Goal: Information Seeking & Learning: Compare options

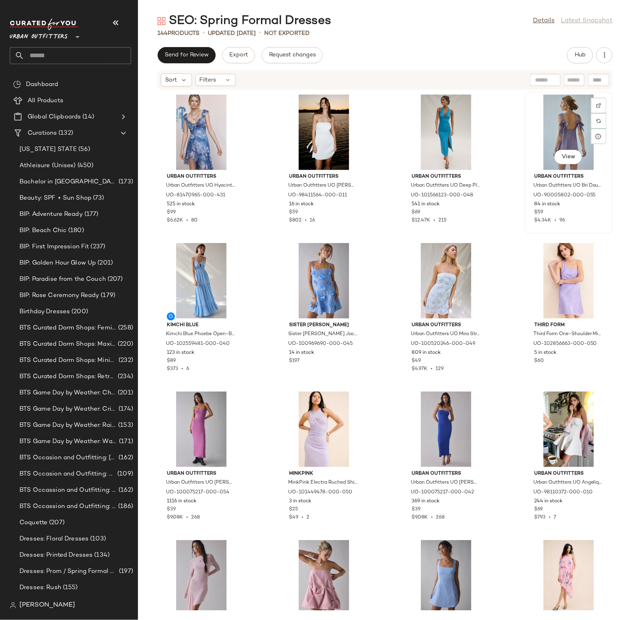
click at [574, 126] on div "View" at bounding box center [569, 133] width 82 height 76
click at [564, 159] on span "View" at bounding box center [568, 157] width 14 height 6
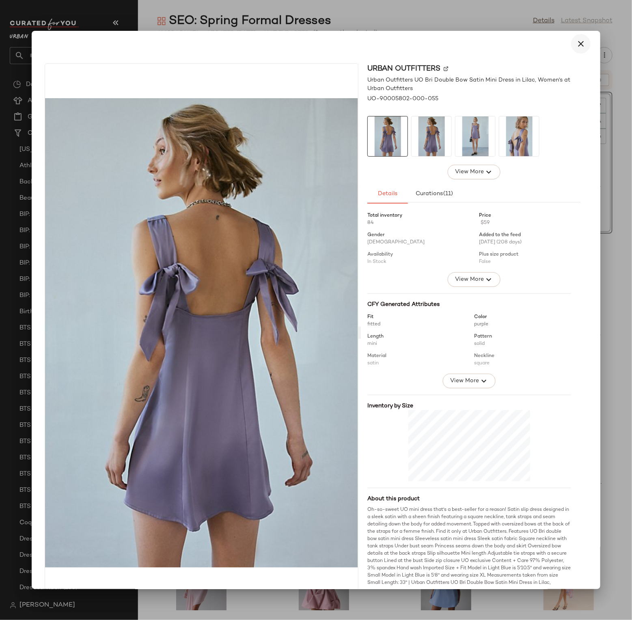
click at [580, 46] on icon "button" at bounding box center [581, 44] width 10 height 10
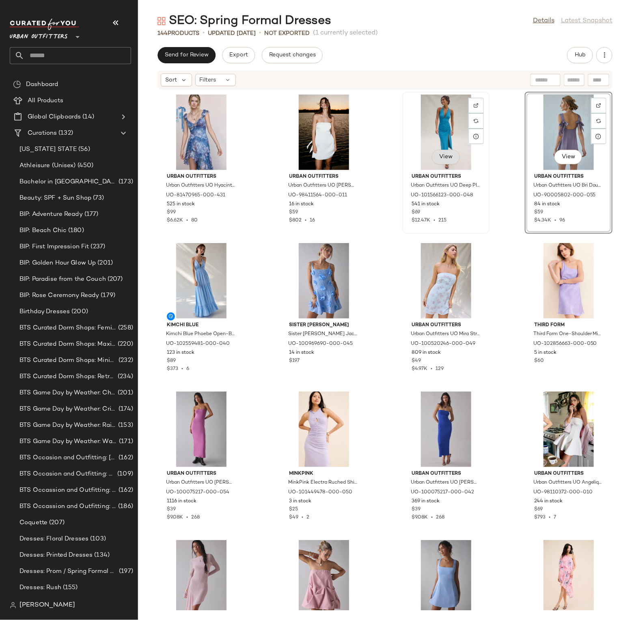
click at [448, 155] on span "View" at bounding box center [446, 157] width 14 height 6
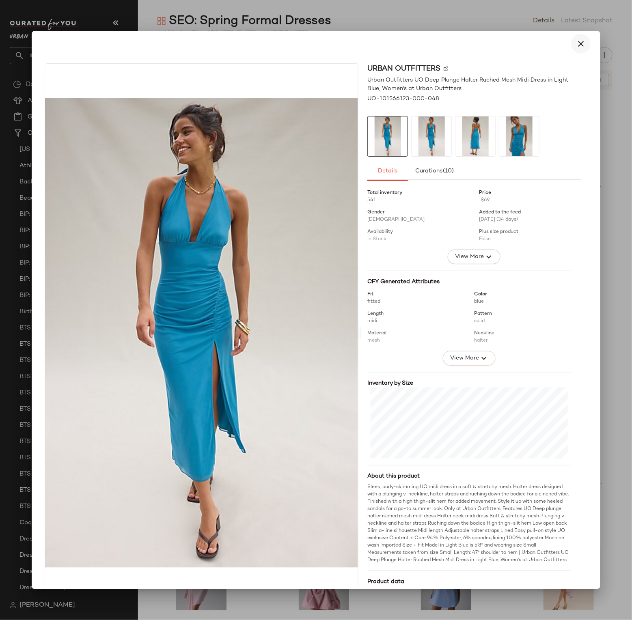
click at [582, 43] on button "button" at bounding box center [580, 43] width 19 height 19
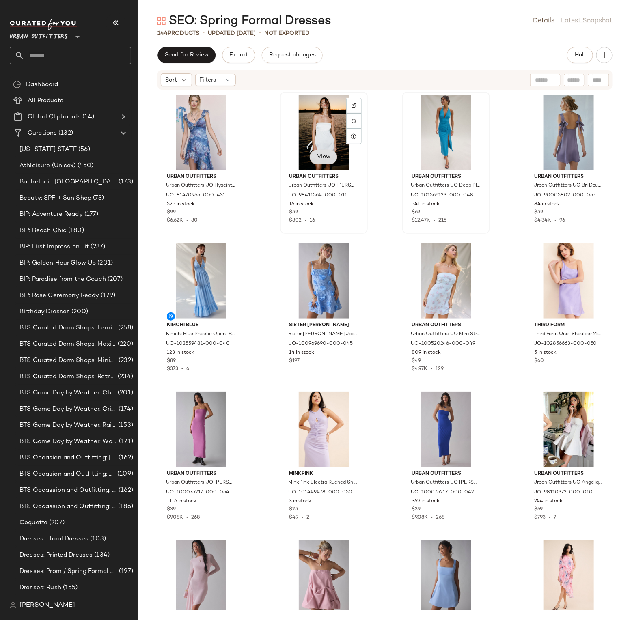
click at [328, 160] on button "View" at bounding box center [324, 157] width 28 height 15
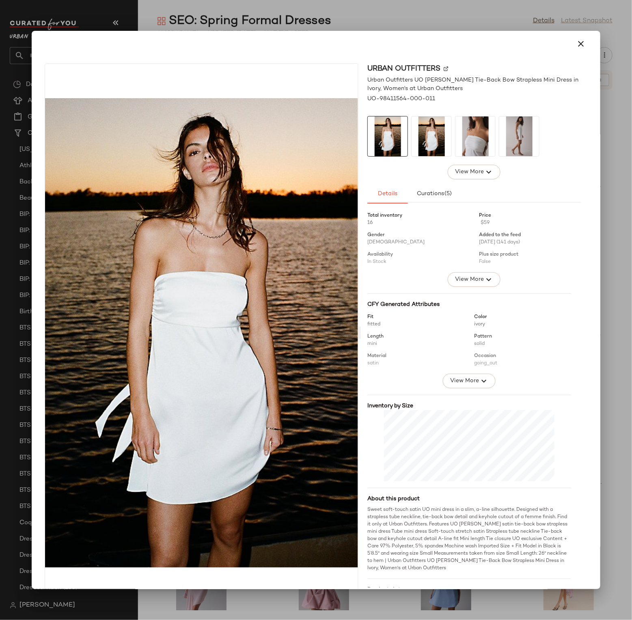
click at [386, 39] on div at bounding box center [315, 43] width 549 height 19
click at [578, 45] on icon "button" at bounding box center [581, 44] width 10 height 10
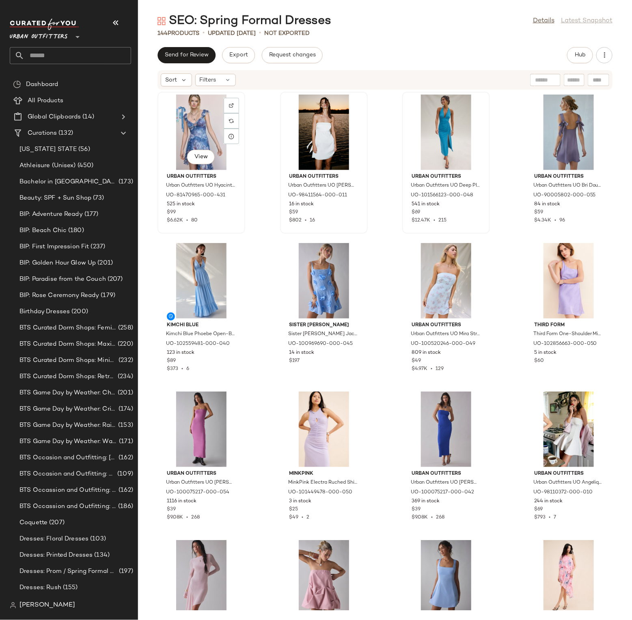
click at [206, 155] on span "View" at bounding box center [201, 157] width 14 height 6
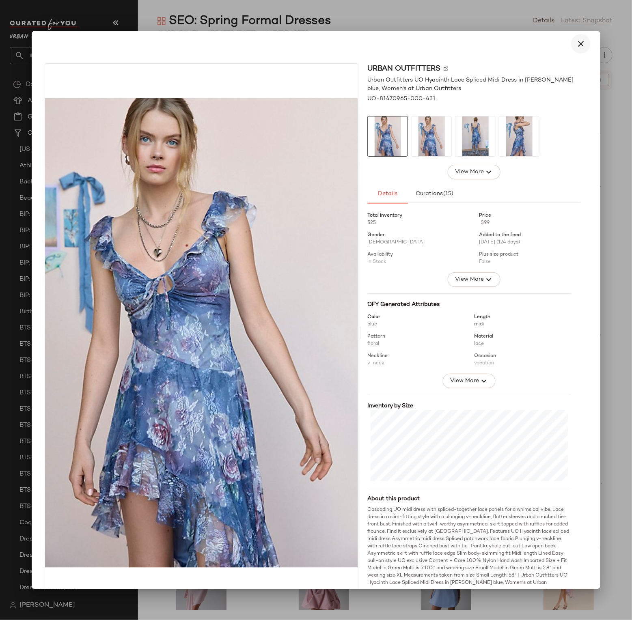
click at [575, 50] on button "button" at bounding box center [580, 43] width 19 height 19
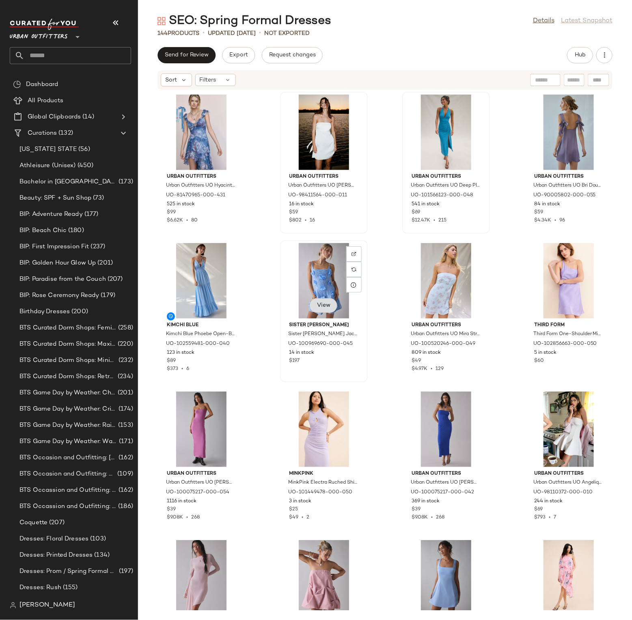
click at [322, 308] on button "View" at bounding box center [324, 305] width 28 height 15
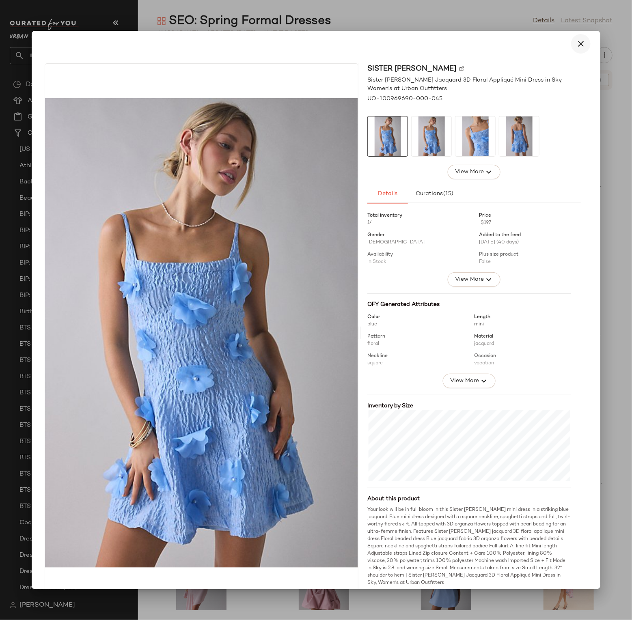
click at [574, 50] on button "button" at bounding box center [580, 43] width 19 height 19
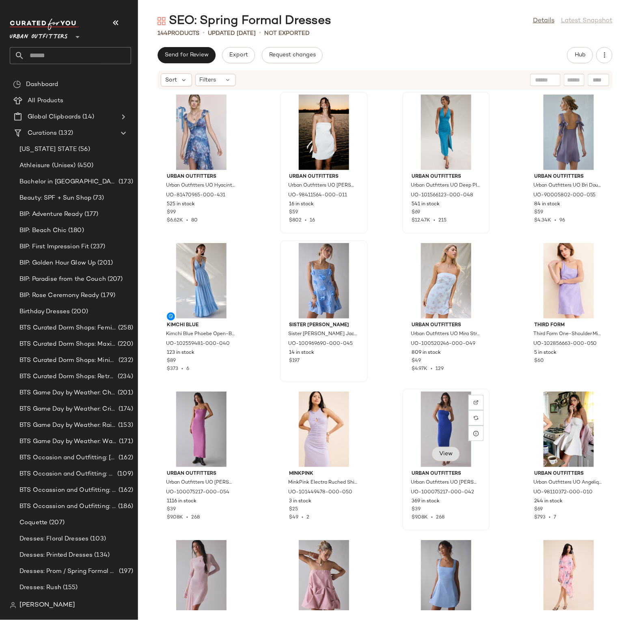
click at [444, 452] on span "View" at bounding box center [446, 454] width 14 height 6
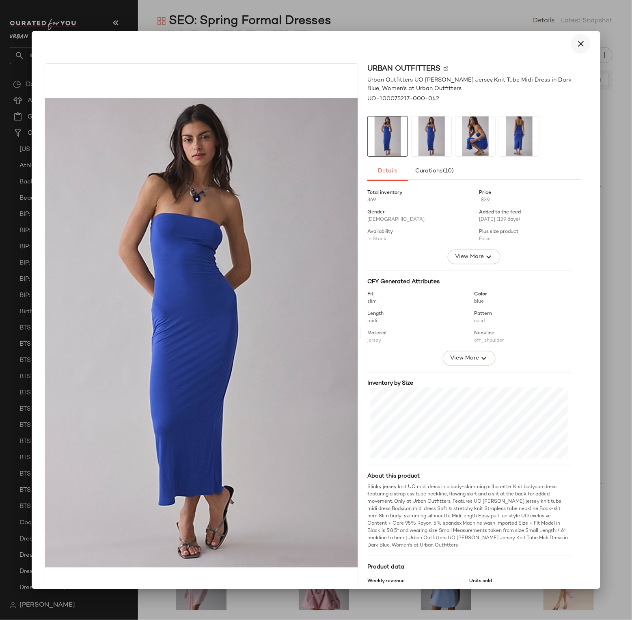
click at [576, 40] on icon "button" at bounding box center [581, 44] width 10 height 10
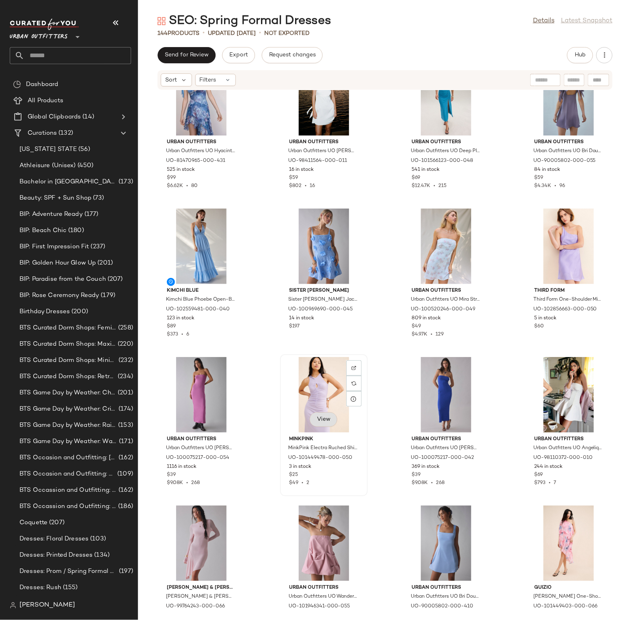
scroll to position [36, 0]
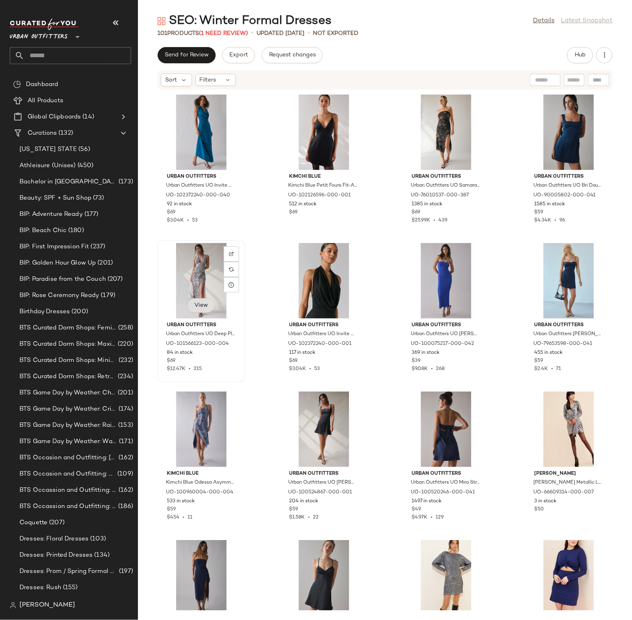
click at [195, 308] on span "View" at bounding box center [201, 305] width 14 height 6
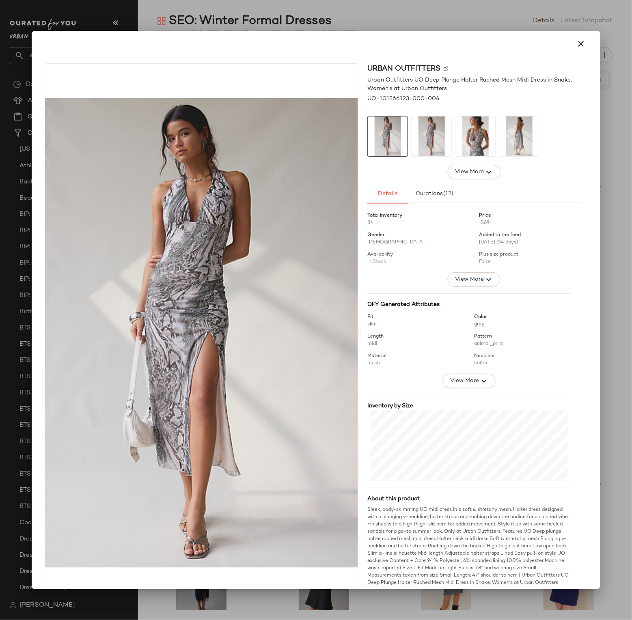
click at [426, 29] on div at bounding box center [316, 310] width 632 height 620
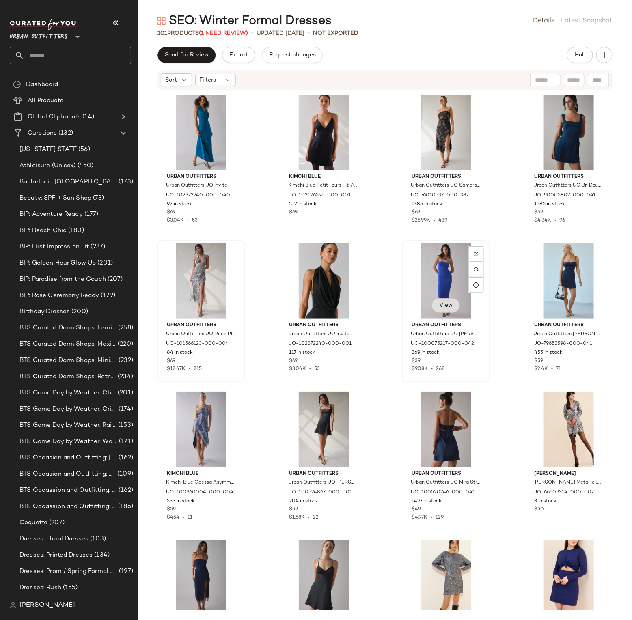
click at [439, 306] on span "View" at bounding box center [446, 305] width 14 height 6
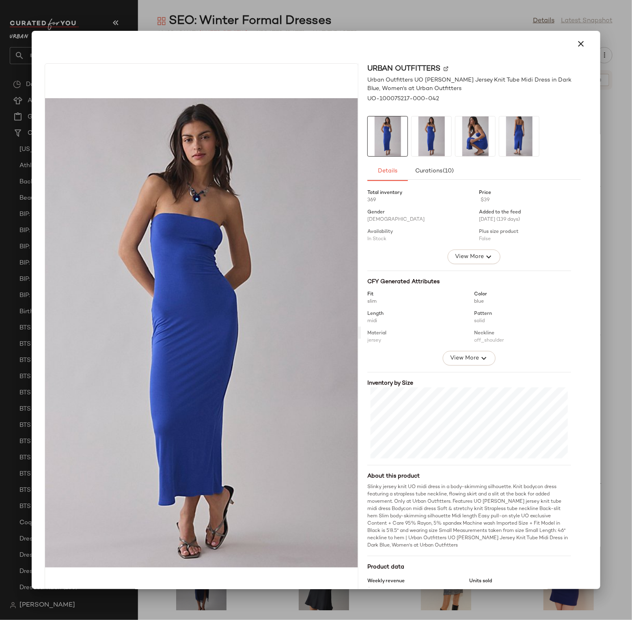
click at [533, 25] on div at bounding box center [316, 310] width 632 height 620
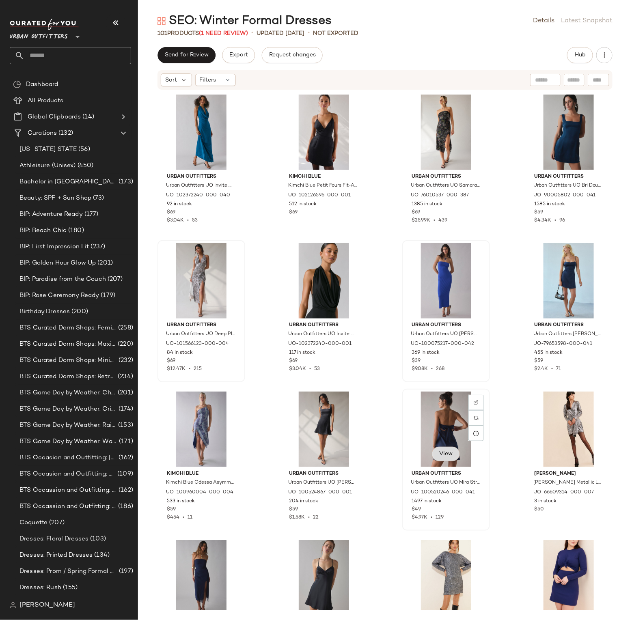
click at [450, 457] on button "View" at bounding box center [446, 454] width 28 height 15
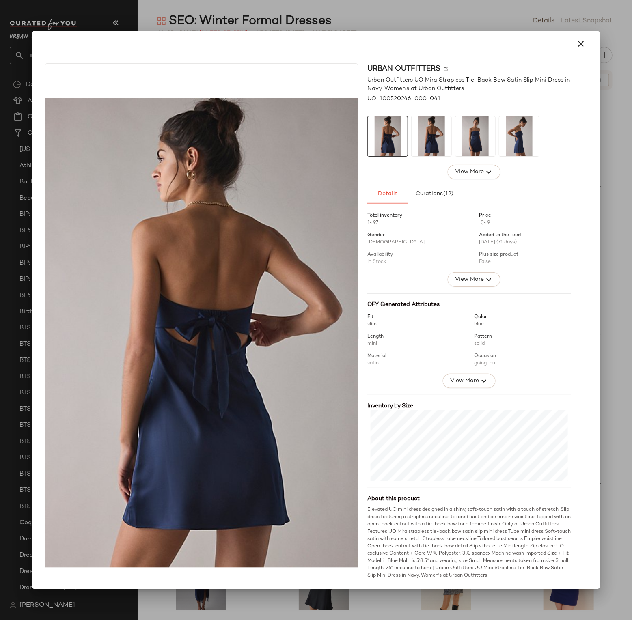
click at [491, 22] on div at bounding box center [316, 310] width 632 height 620
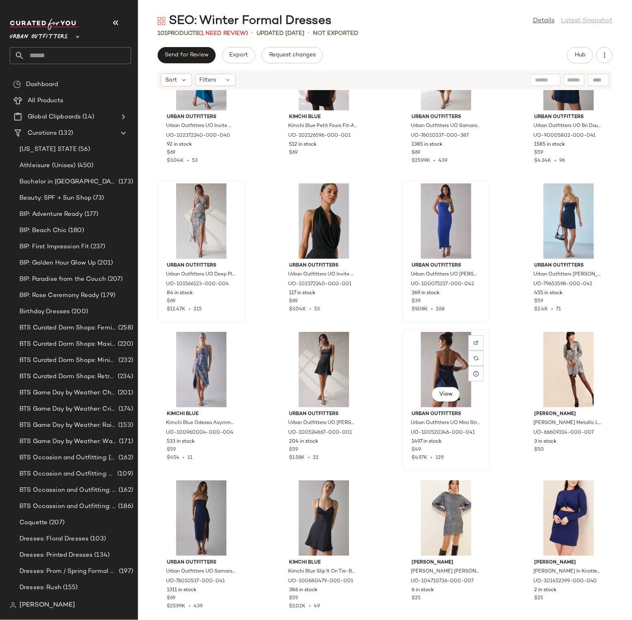
scroll to position [73, 0]
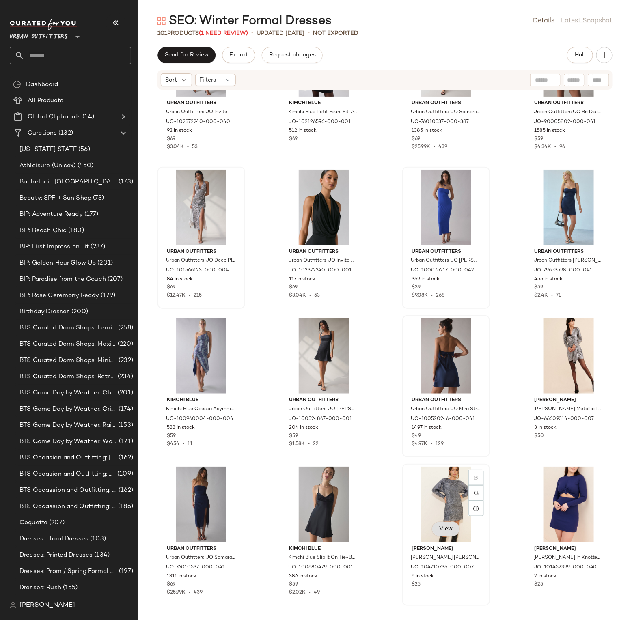
click at [442, 529] on span "View" at bounding box center [446, 529] width 14 height 6
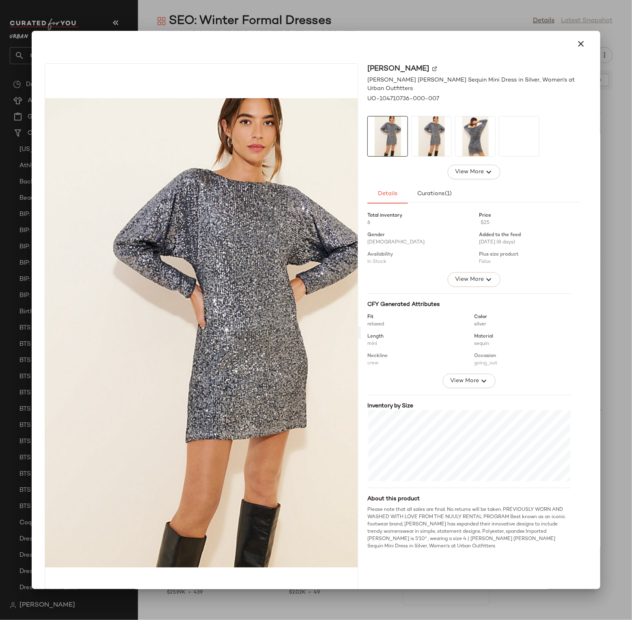
click at [479, 30] on div at bounding box center [316, 310] width 632 height 620
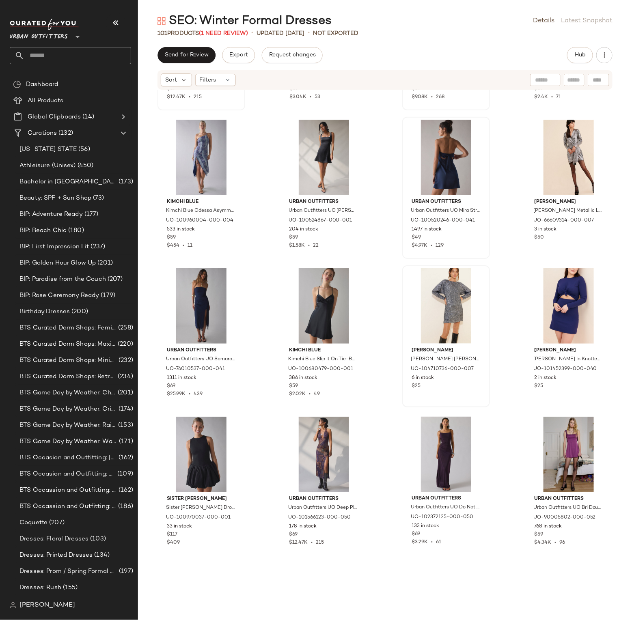
scroll to position [365, 0]
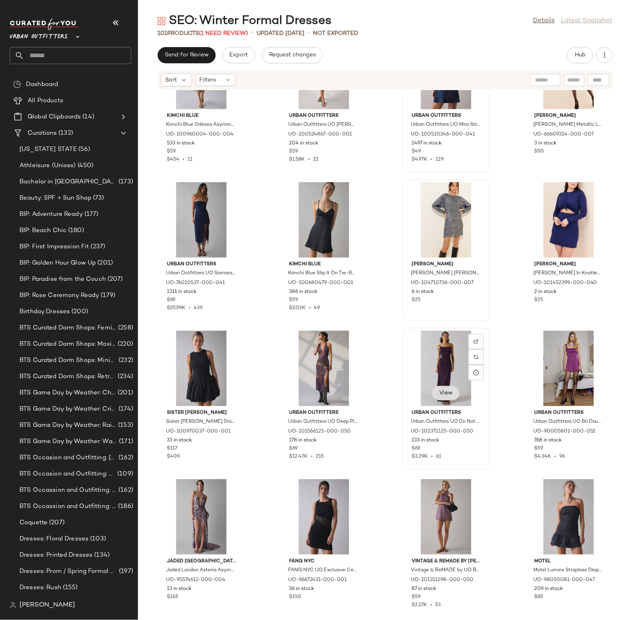
click at [443, 391] on span "View" at bounding box center [446, 393] width 14 height 6
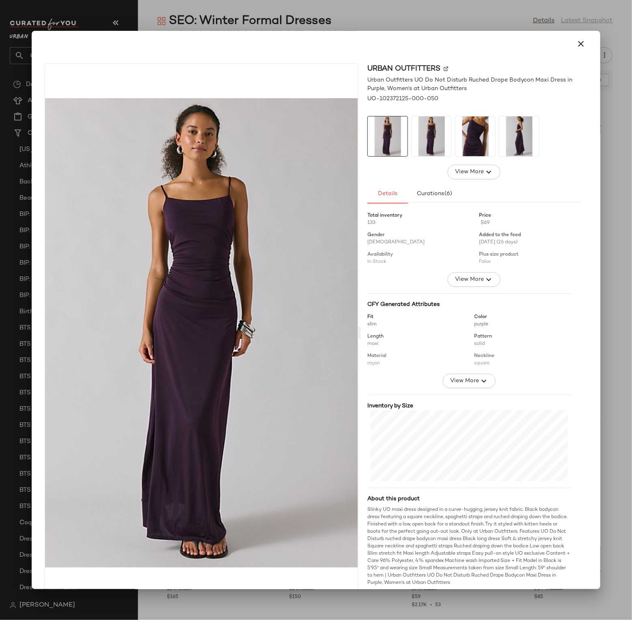
click at [462, 36] on div at bounding box center [315, 43] width 549 height 19
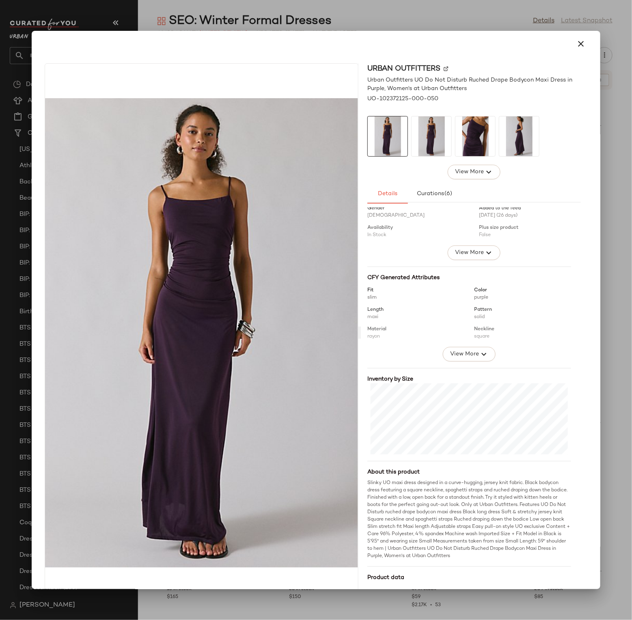
scroll to position [29, 0]
click at [621, 169] on div at bounding box center [316, 310] width 632 height 620
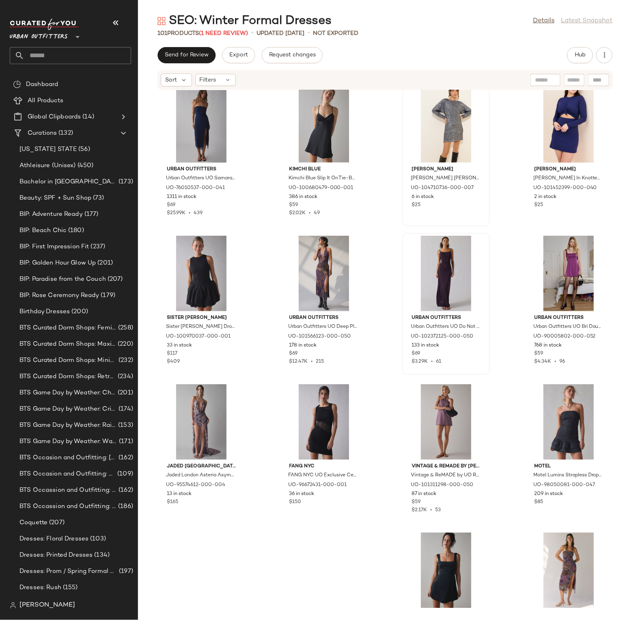
scroll to position [493, 0]
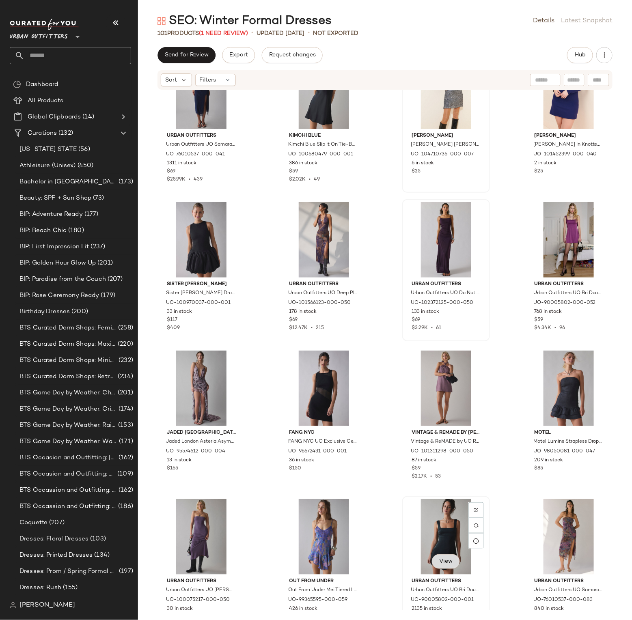
click at [441, 563] on span "View" at bounding box center [446, 562] width 14 height 6
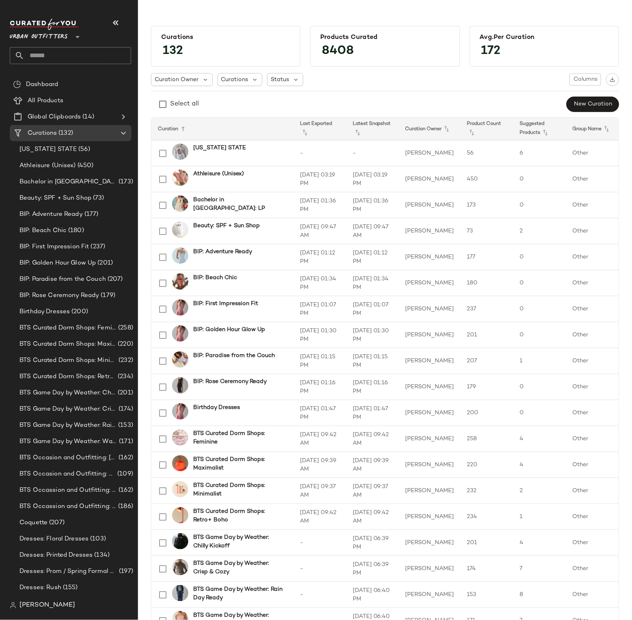
click at [99, 52] on input "text" at bounding box center [77, 55] width 107 height 17
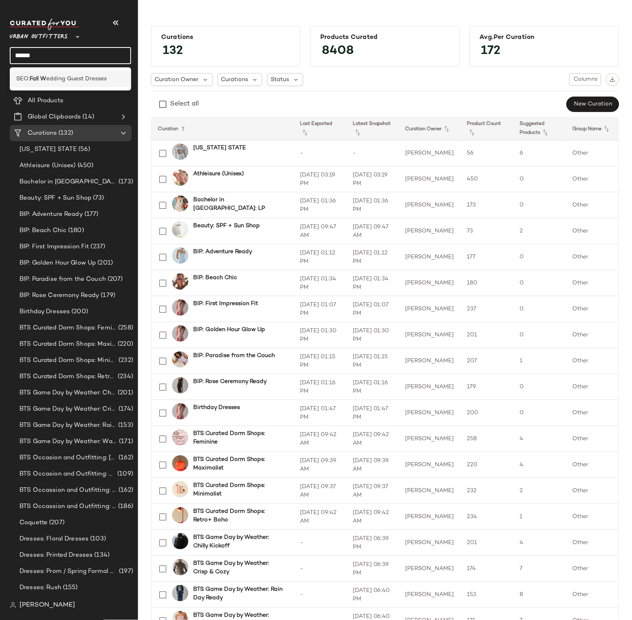
type input "******"
click at [97, 79] on span "edding Guest Dresses" at bounding box center [76, 79] width 60 height 9
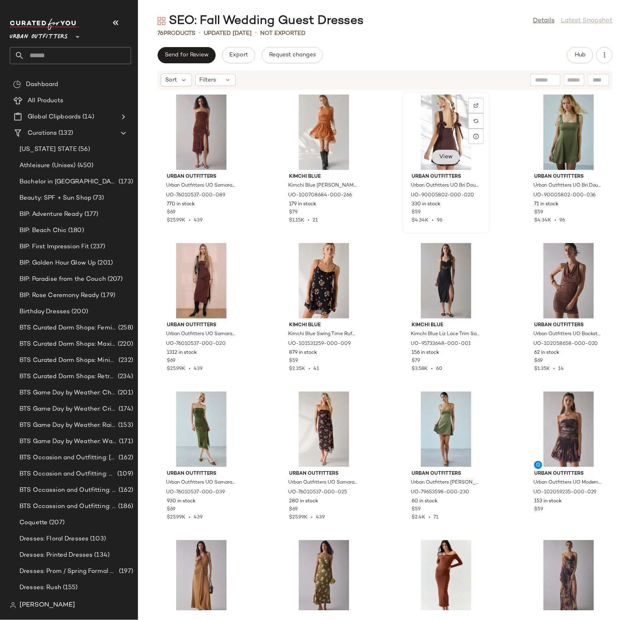
click at [445, 152] on button "View" at bounding box center [446, 157] width 28 height 15
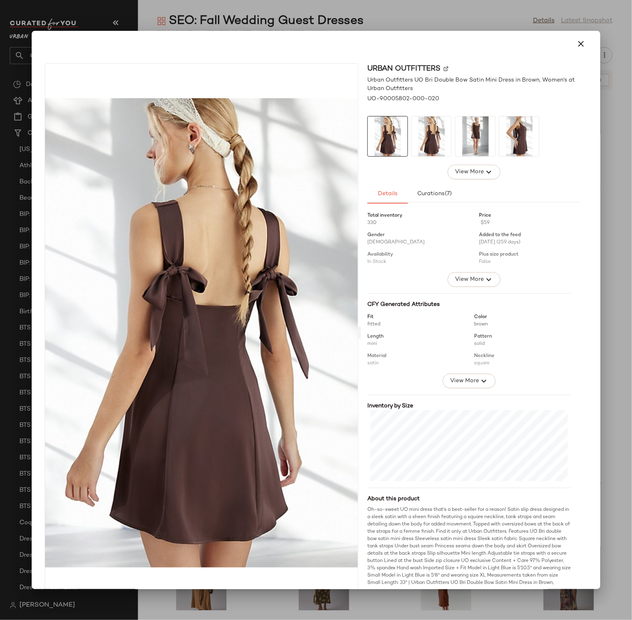
click at [475, 37] on div at bounding box center [315, 43] width 549 height 19
click at [571, 43] on button "button" at bounding box center [580, 43] width 19 height 19
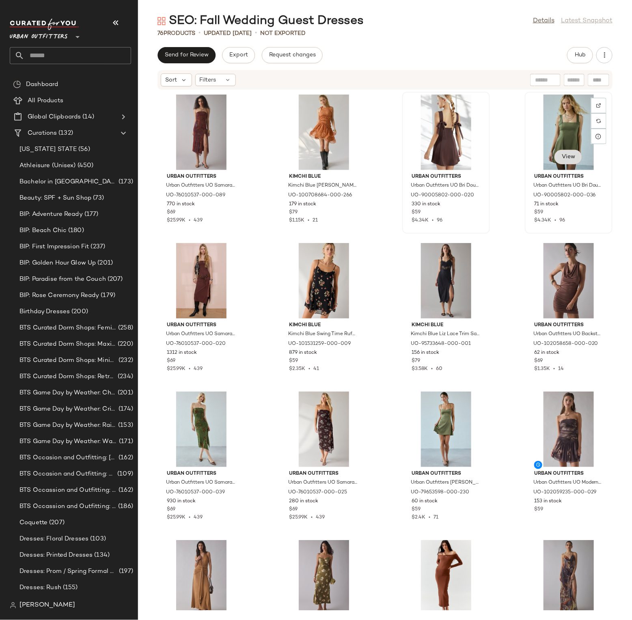
click at [558, 160] on button "View" at bounding box center [568, 157] width 28 height 15
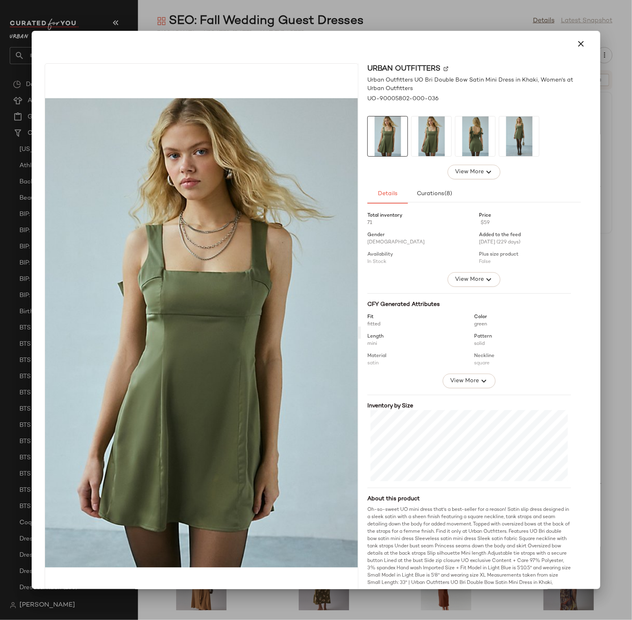
click at [476, 37] on div at bounding box center [315, 43] width 549 height 19
click at [571, 47] on button "button" at bounding box center [580, 43] width 19 height 19
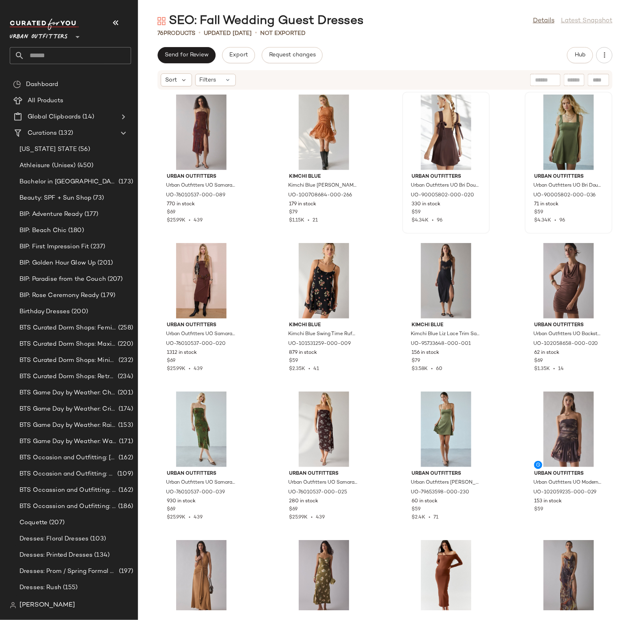
click at [571, 47] on div "Hub" at bounding box center [580, 55] width 26 height 16
click at [323, 154] on span "View" at bounding box center [324, 157] width 14 height 6
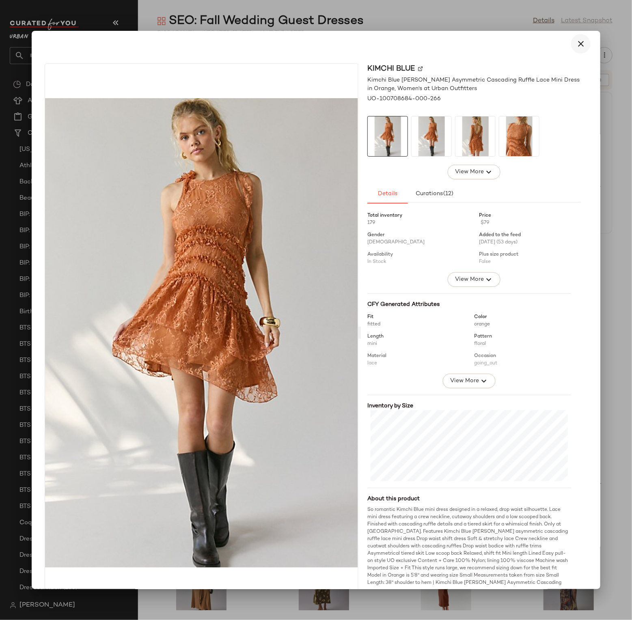
click at [581, 47] on button "button" at bounding box center [580, 43] width 19 height 19
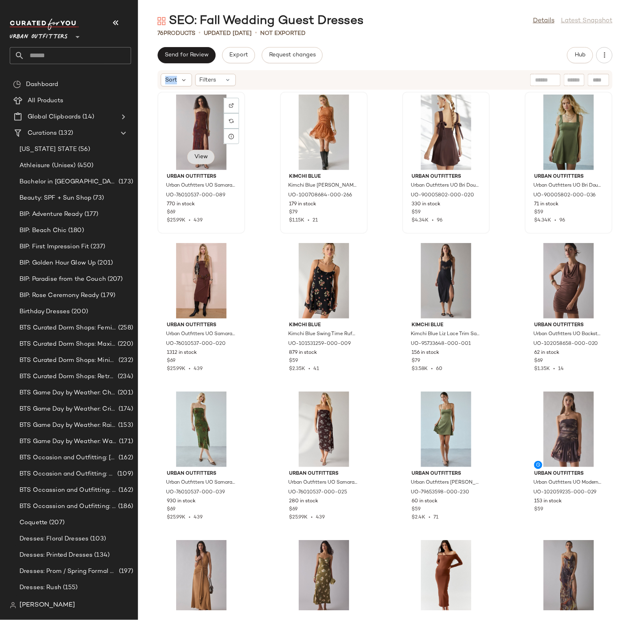
click at [194, 155] on span "View" at bounding box center [201, 157] width 14 height 6
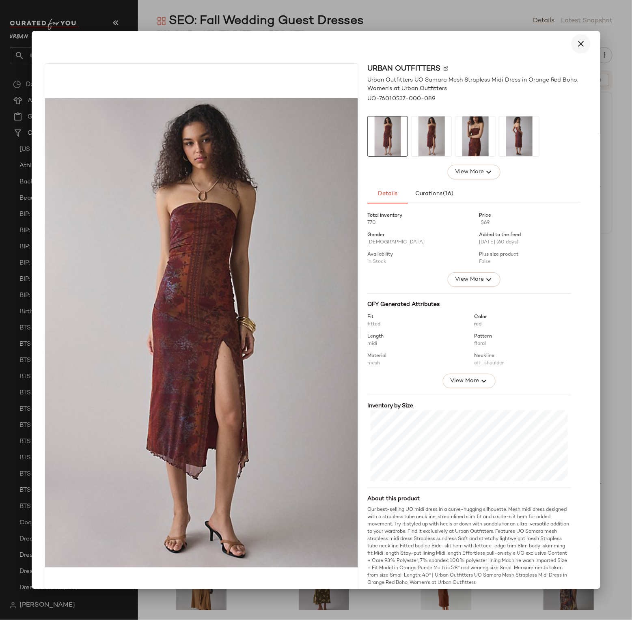
click at [584, 39] on button "button" at bounding box center [580, 43] width 19 height 19
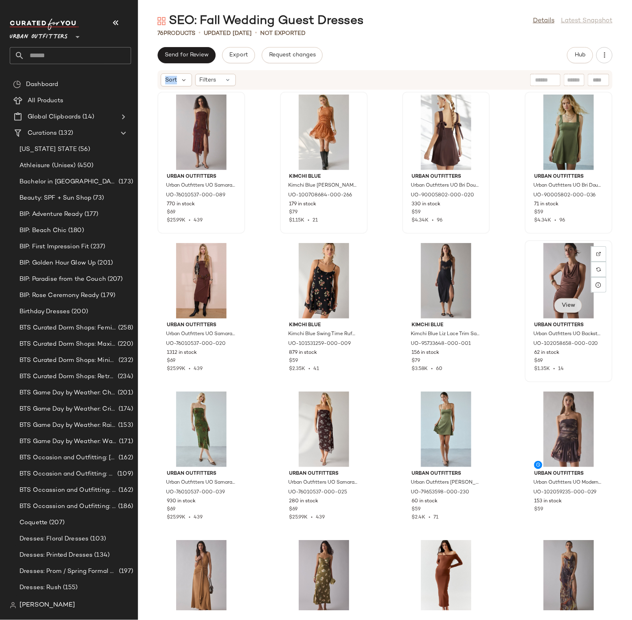
click at [561, 306] on span "View" at bounding box center [568, 305] width 14 height 6
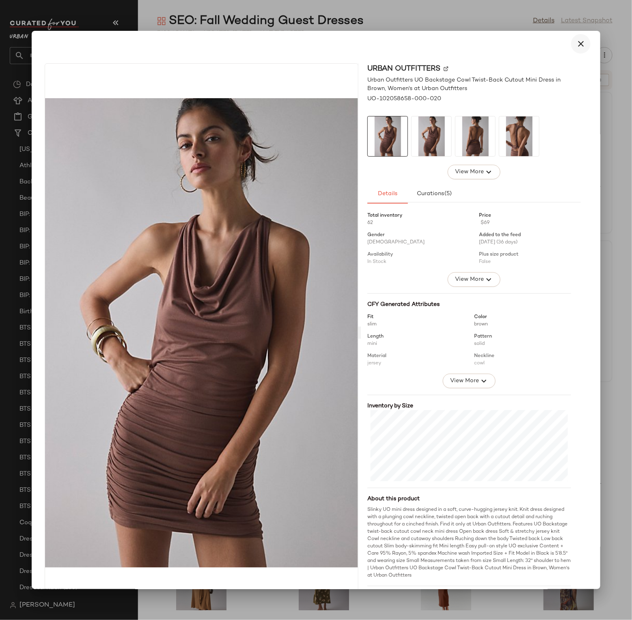
click at [581, 42] on icon "button" at bounding box center [581, 44] width 10 height 10
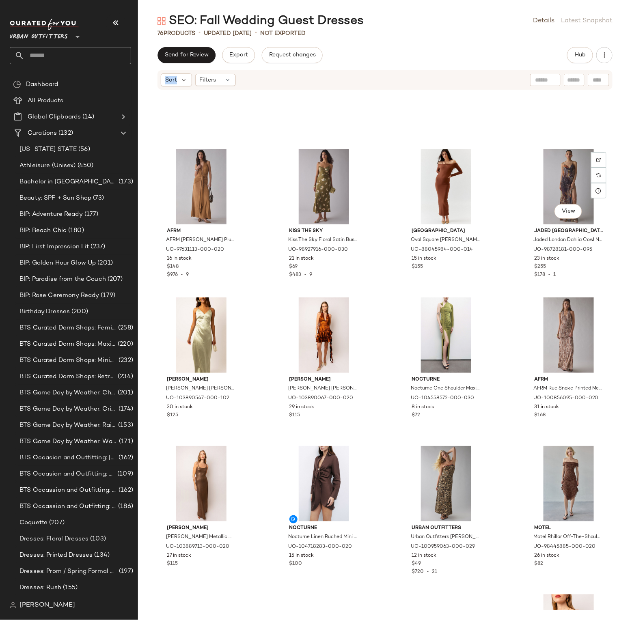
scroll to position [472, 0]
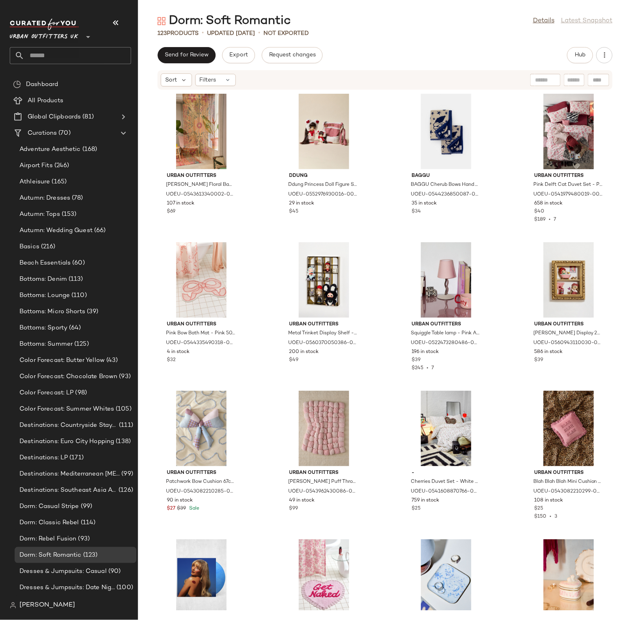
scroll to position [1207, 0]
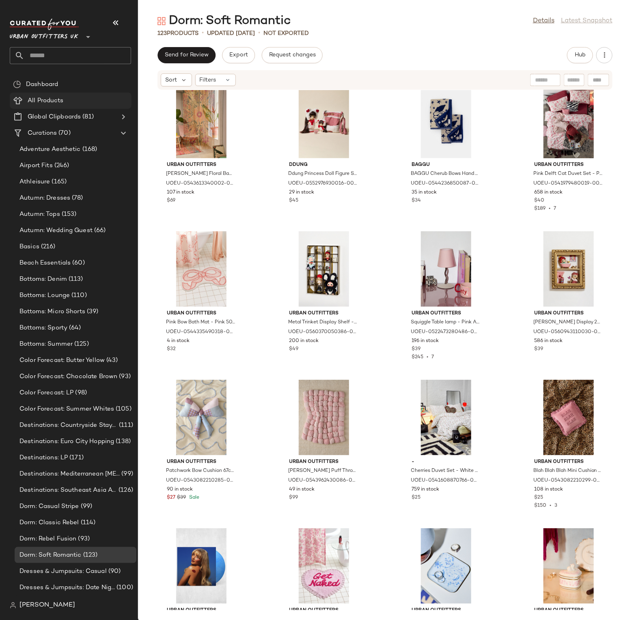
click at [55, 104] on span "All Products" at bounding box center [46, 100] width 36 height 9
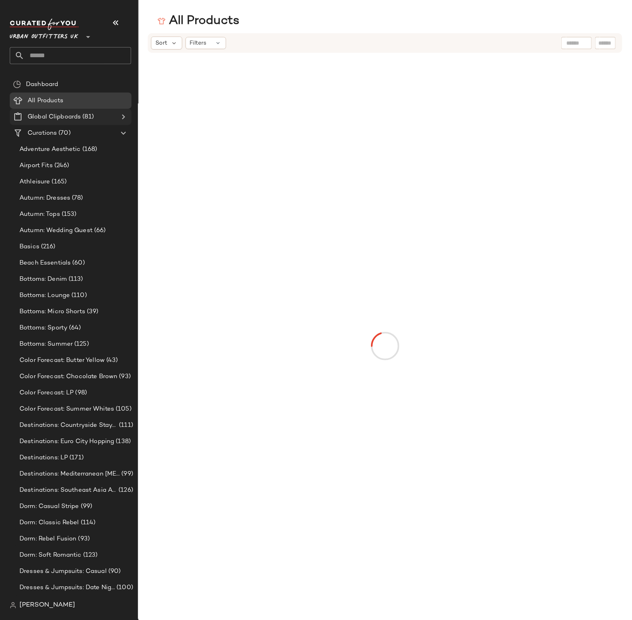
click at [59, 115] on span "Global Clipboards" at bounding box center [54, 116] width 53 height 9
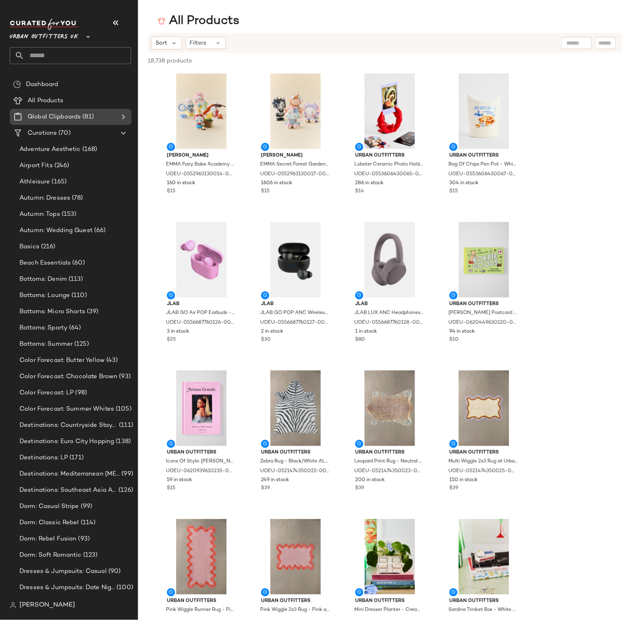
click at [123, 117] on icon at bounding box center [124, 117] width 10 height 10
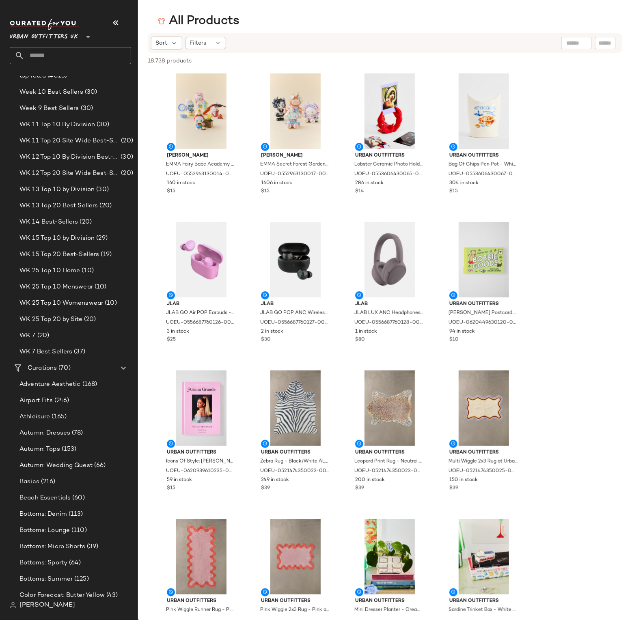
scroll to position [1068, 0]
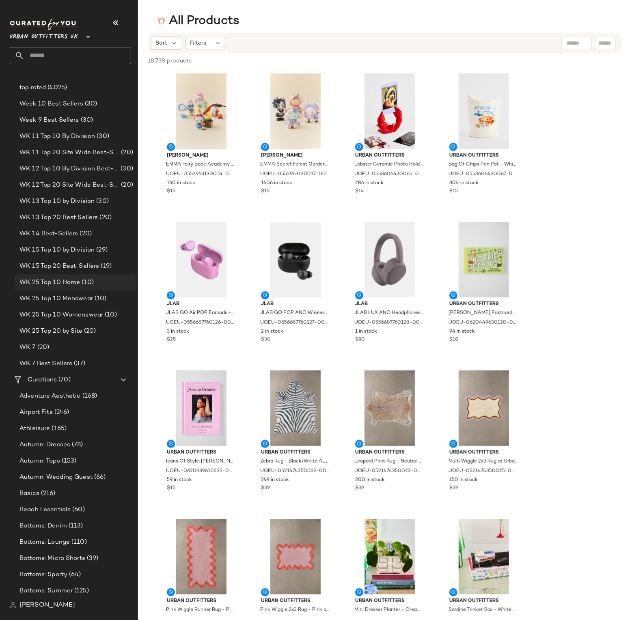
click at [75, 274] on div "WK 25 Top 10 Home (10)" at bounding box center [76, 282] width 122 height 16
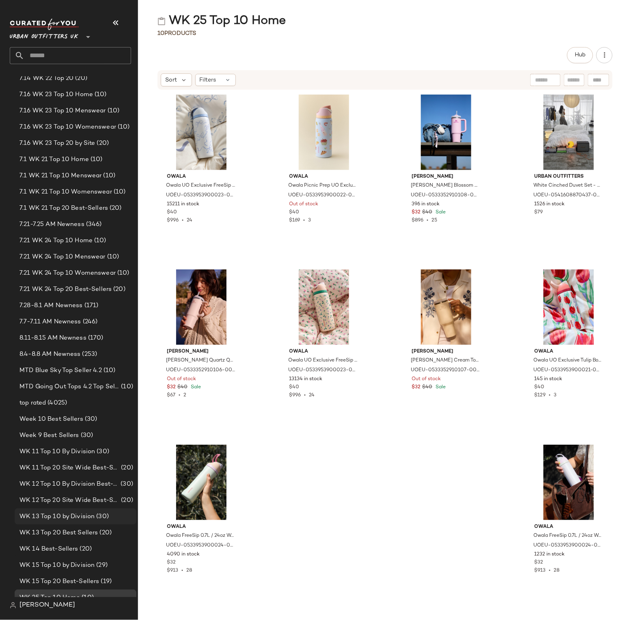
scroll to position [661, 0]
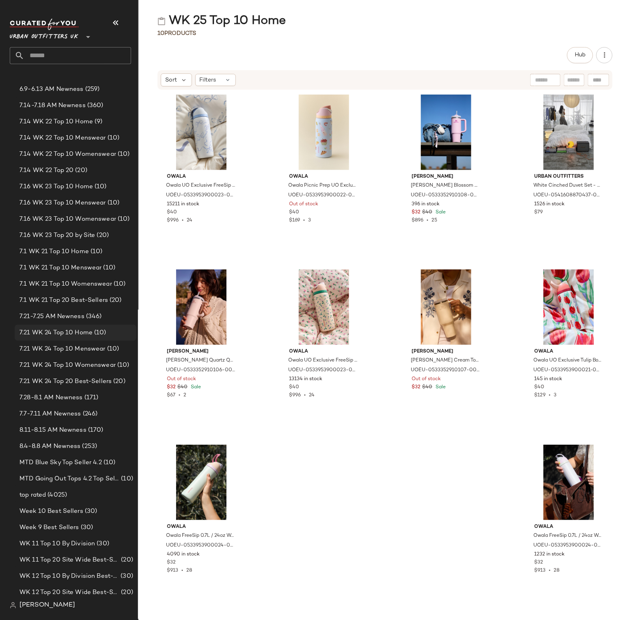
click at [86, 332] on span "7.21 WK 24 Top 10 Home" at bounding box center [55, 332] width 73 height 9
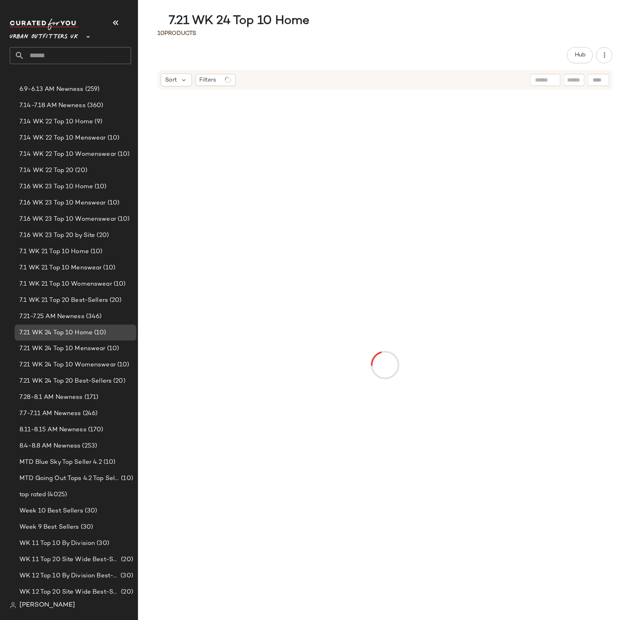
click at [86, 332] on span "7.21 WK 24 Top 10 Home" at bounding box center [55, 332] width 73 height 9
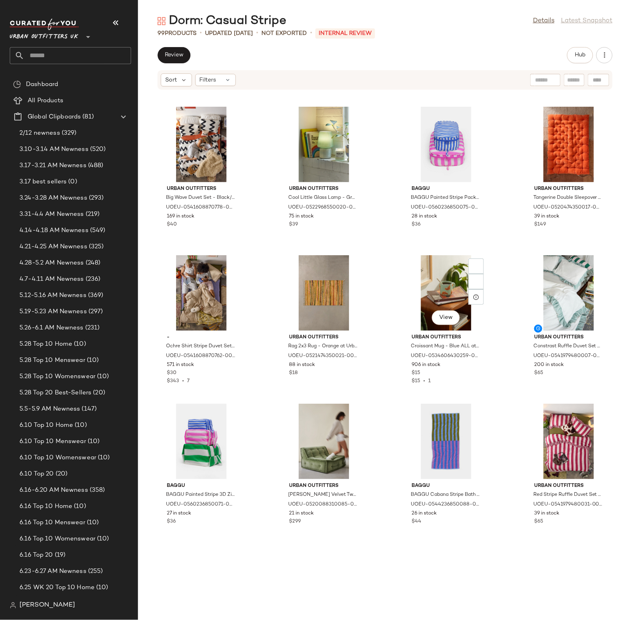
scroll to position [2549, 0]
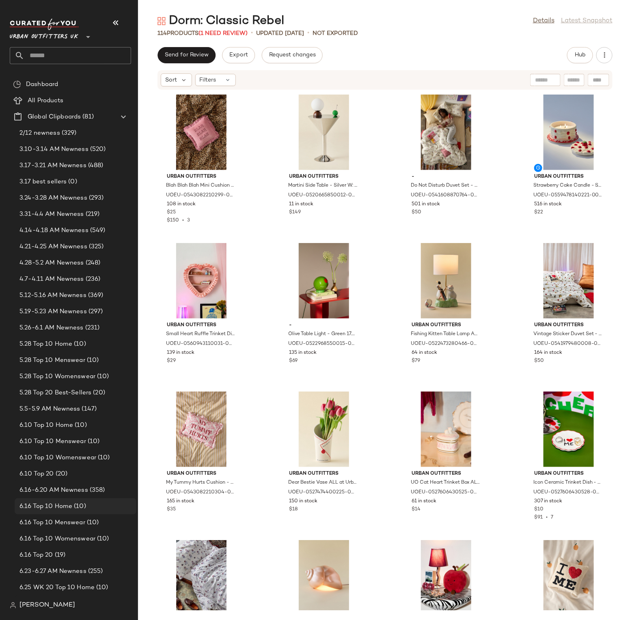
drag, startPoint x: 121, startPoint y: 503, endPoint x: 129, endPoint y: 507, distance: 10.0
click at [129, 507] on div "6.16 Top 10 Home (10)" at bounding box center [75, 506] width 116 height 9
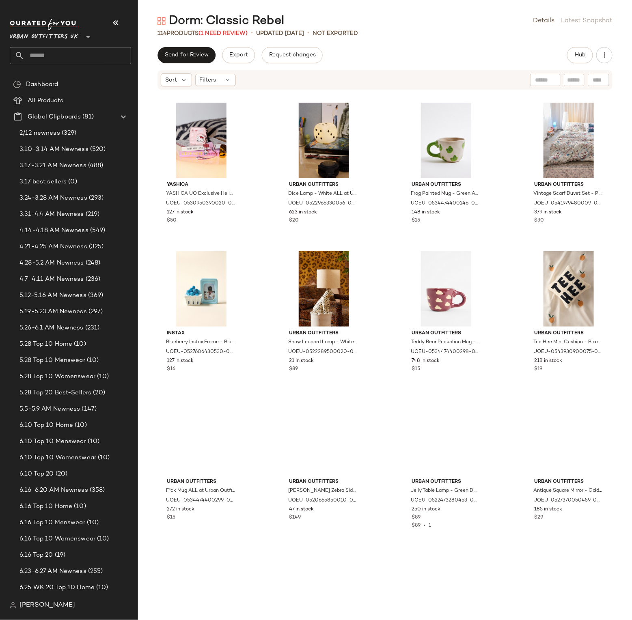
scroll to position [2561, 0]
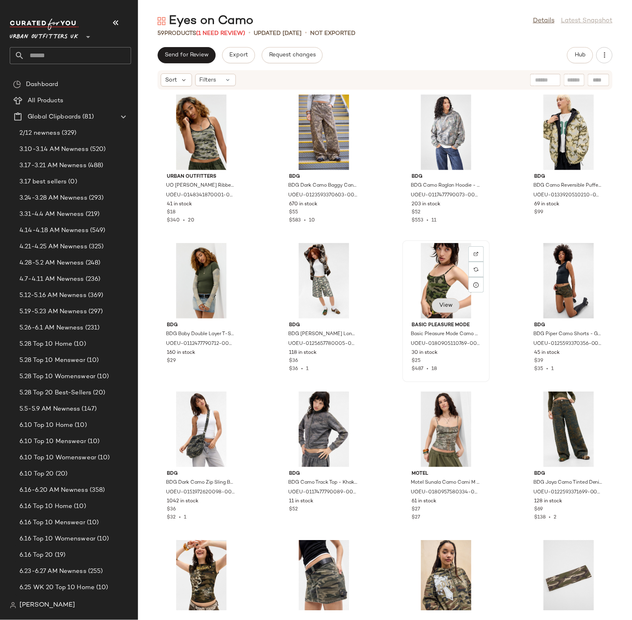
click at [448, 304] on span "View" at bounding box center [446, 305] width 14 height 6
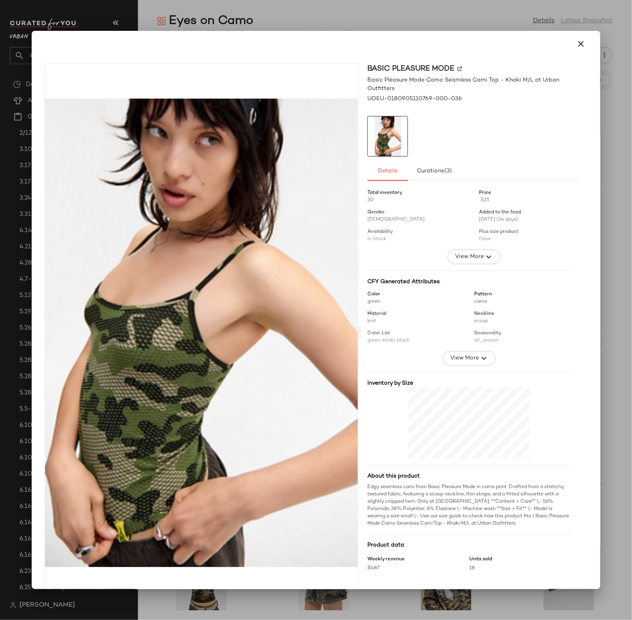
click at [509, 26] on div at bounding box center [316, 310] width 632 height 620
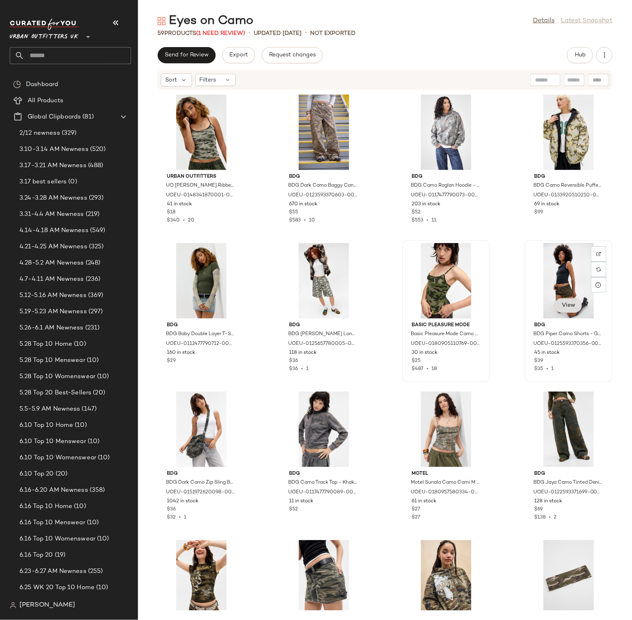
click at [556, 310] on button "View" at bounding box center [568, 305] width 28 height 15
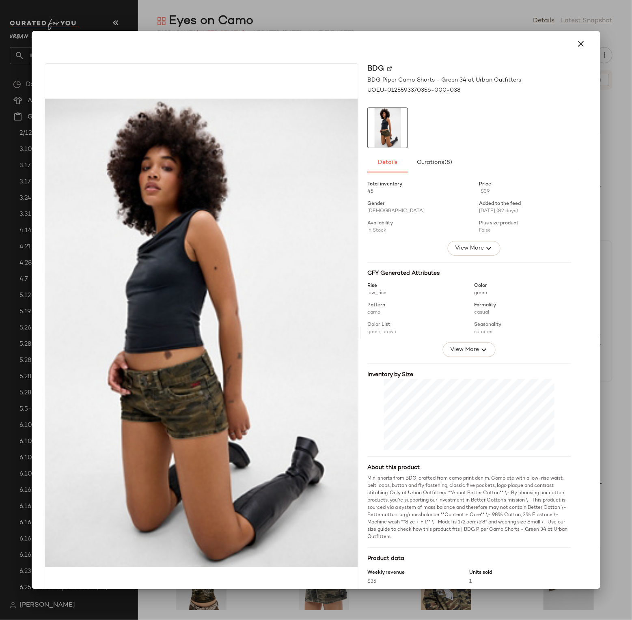
click at [604, 162] on div at bounding box center [316, 310] width 632 height 620
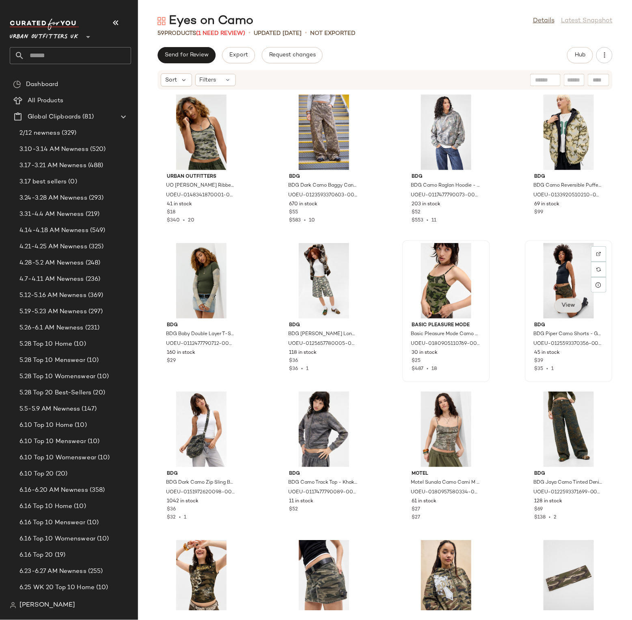
click at [556, 304] on button "View" at bounding box center [568, 305] width 28 height 15
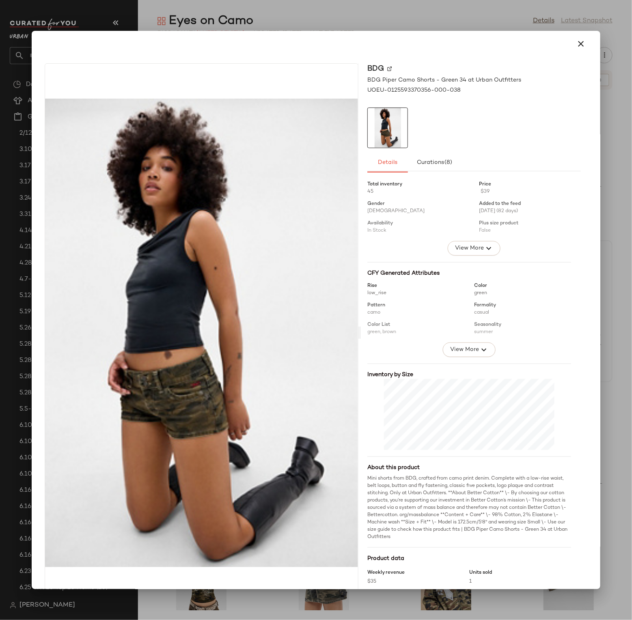
click at [622, 209] on div at bounding box center [316, 310] width 632 height 620
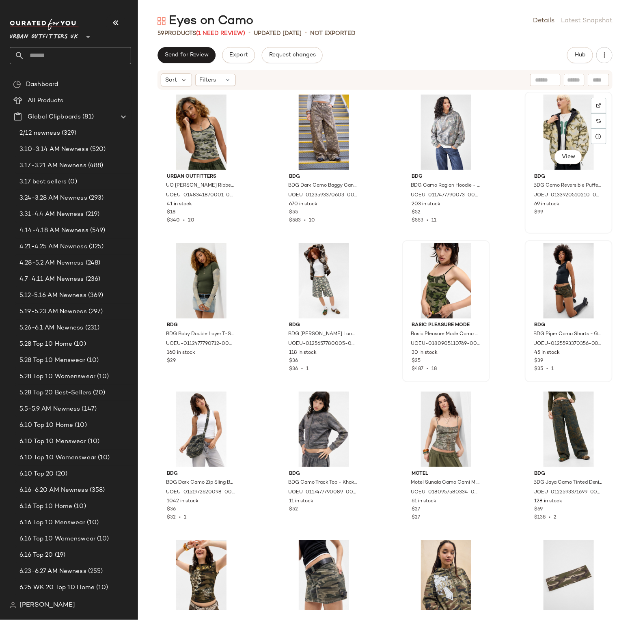
scroll to position [15, 0]
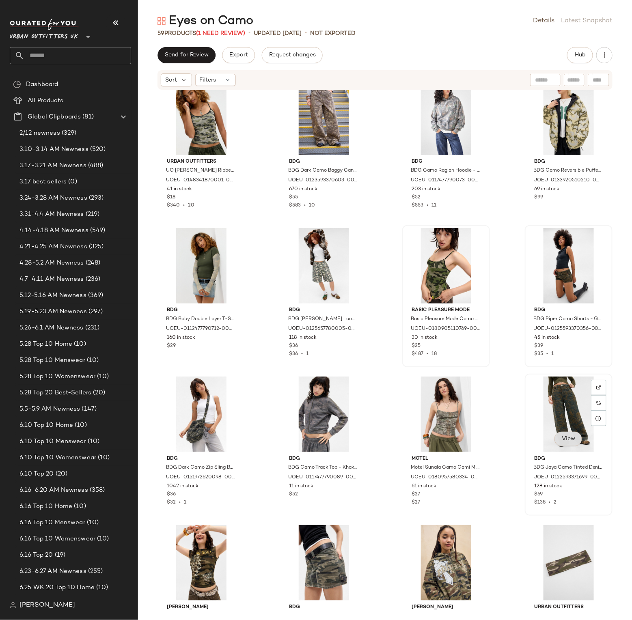
click at [569, 439] on span "View" at bounding box center [568, 439] width 14 height 6
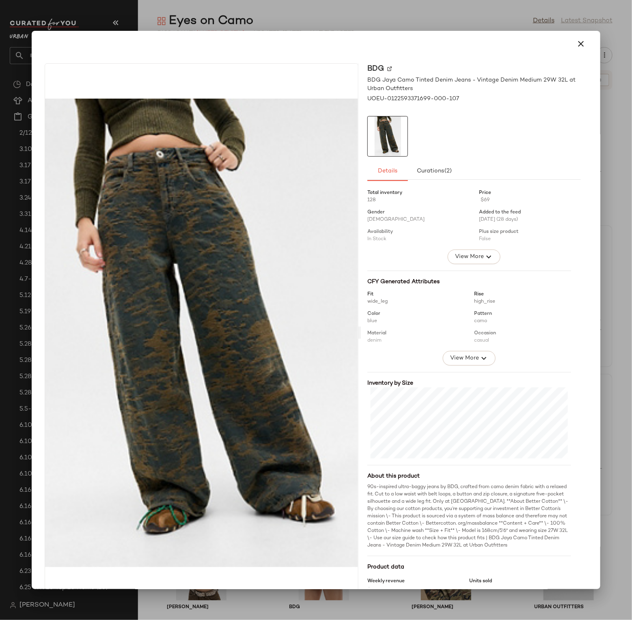
click at [621, 414] on div at bounding box center [316, 310] width 632 height 620
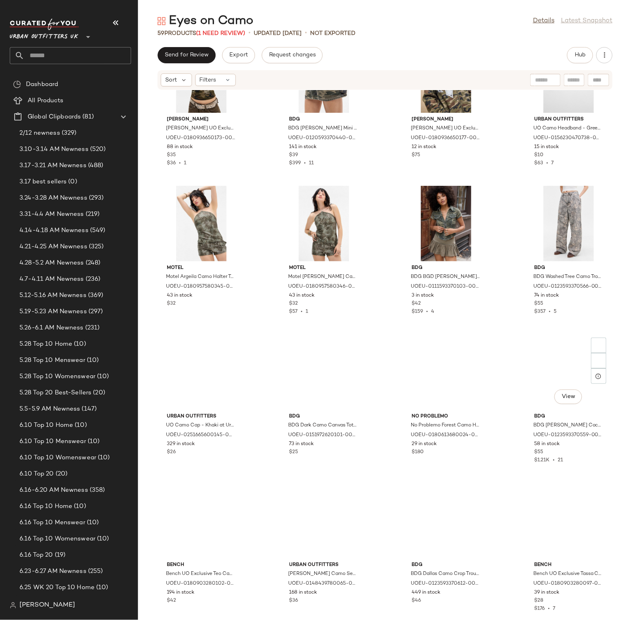
scroll to position [538, 0]
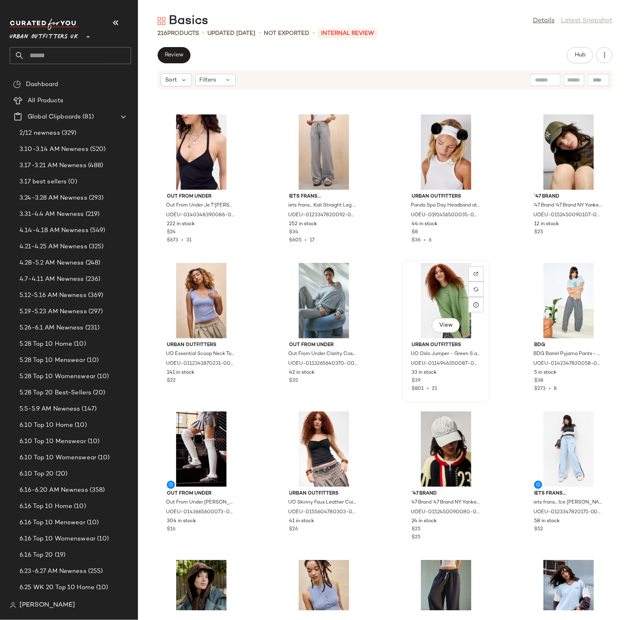
scroll to position [3534, 0]
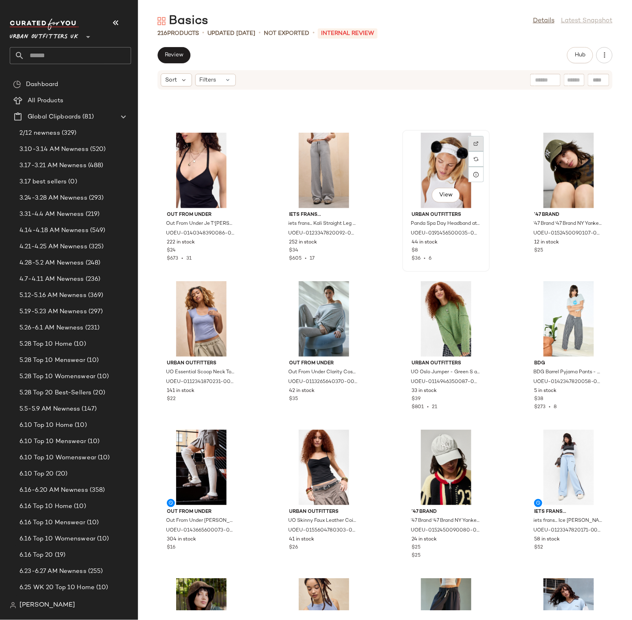
click at [474, 142] on img at bounding box center [476, 143] width 5 height 5
